Goal: Navigation & Orientation: Find specific page/section

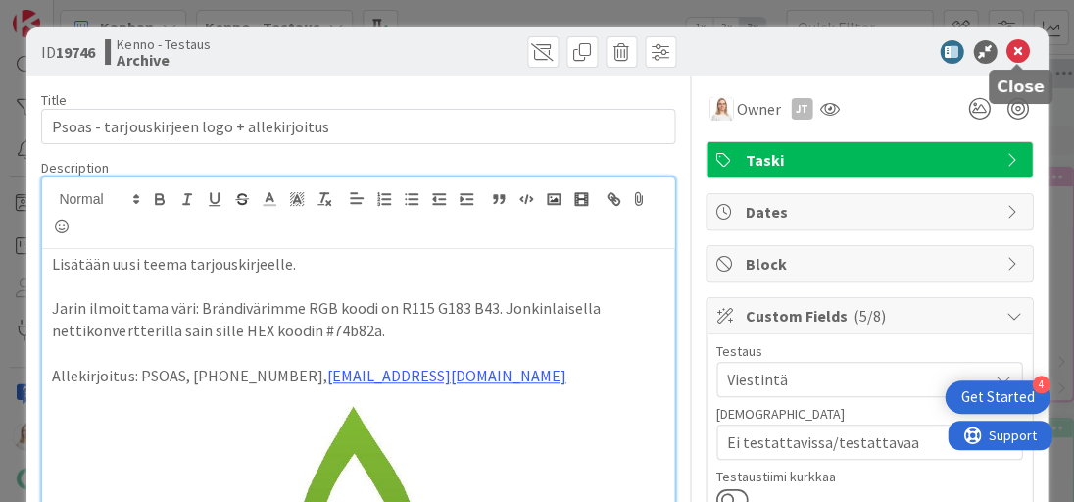
click at [1013, 47] on icon at bounding box center [1018, 52] width 24 height 24
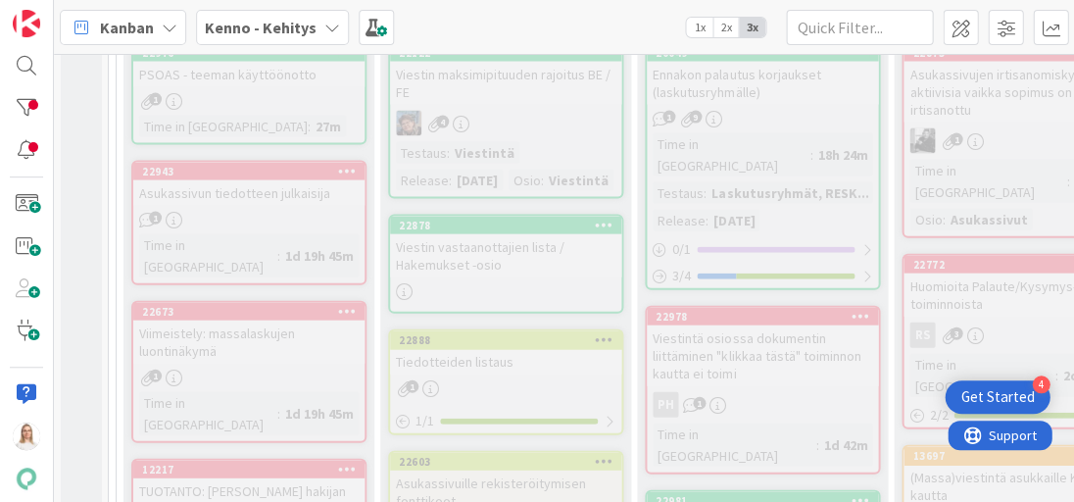
scroll to position [688, 0]
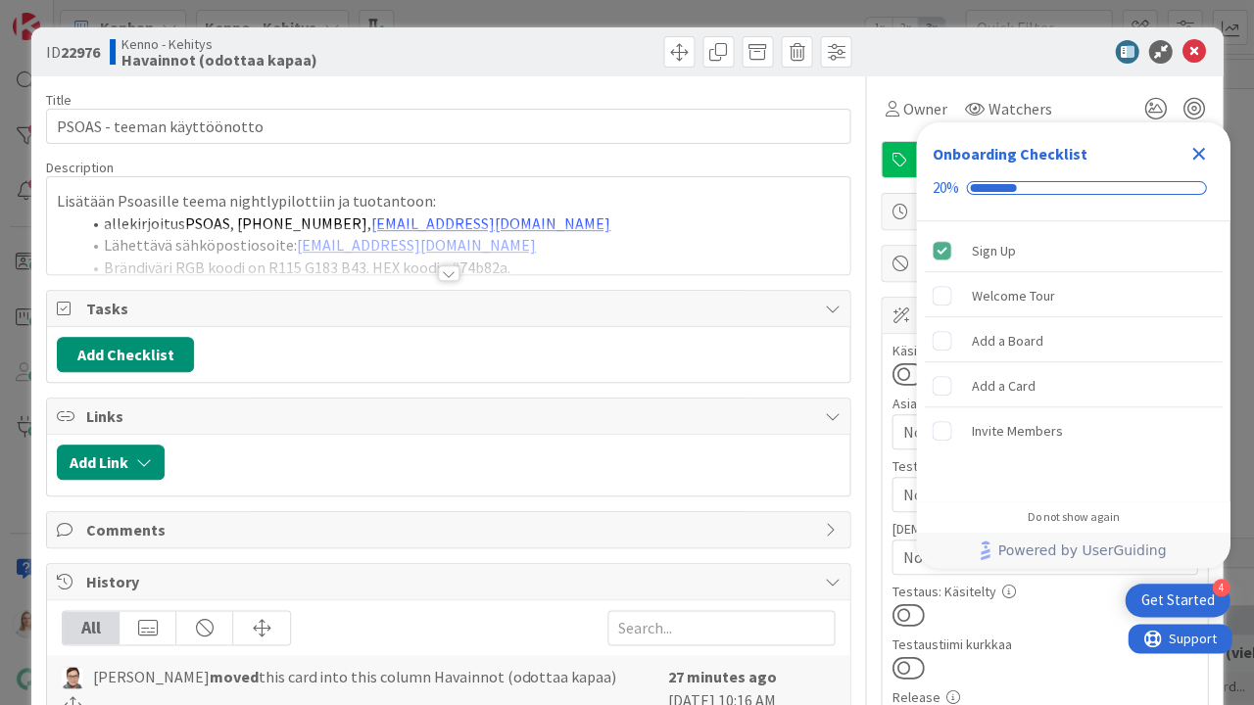
click at [1073, 157] on icon "Close Checklist" at bounding box center [1198, 154] width 24 height 24
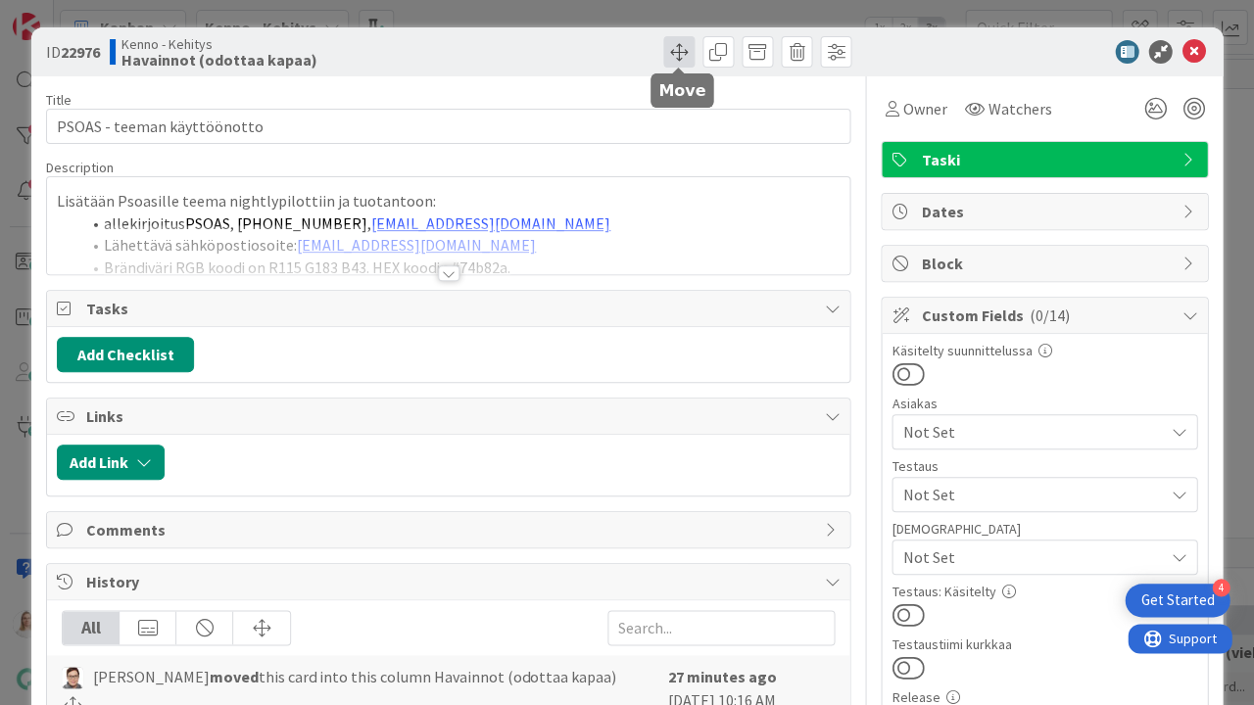
click at [674, 59] on span at bounding box center [678, 51] width 31 height 31
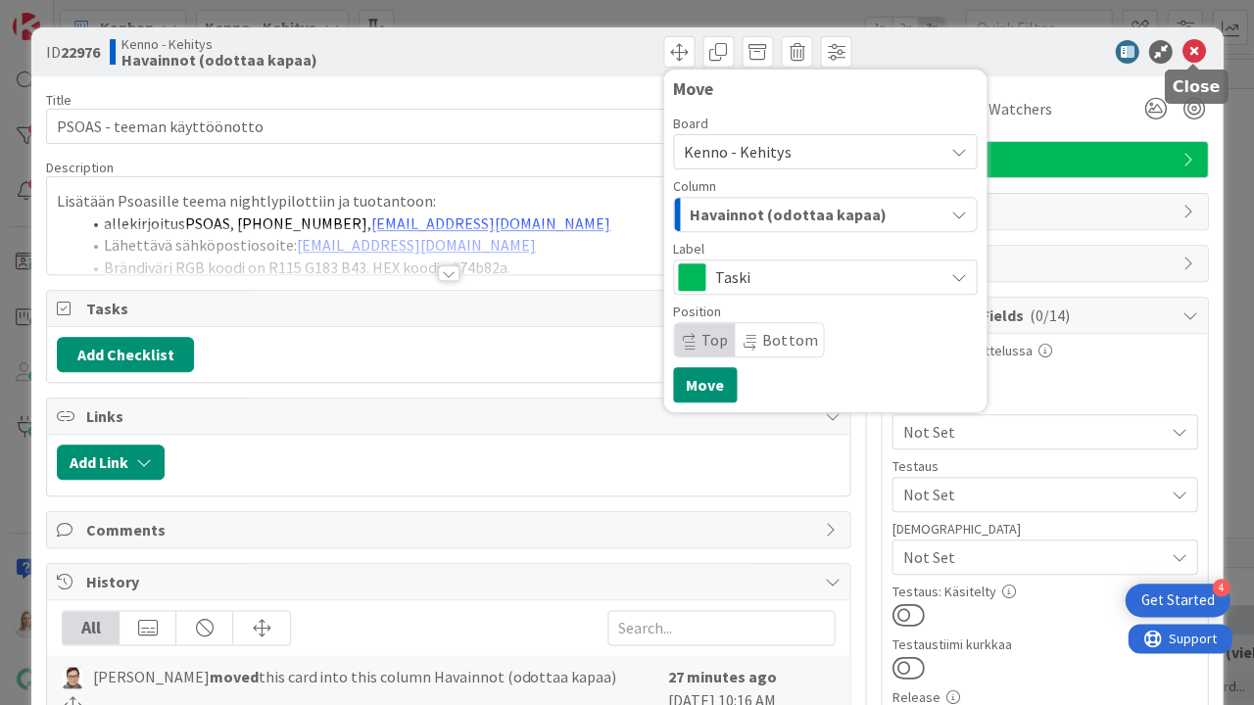
click at [1073, 50] on icon at bounding box center [1193, 52] width 24 height 24
